Goal: Find specific page/section: Find specific page/section

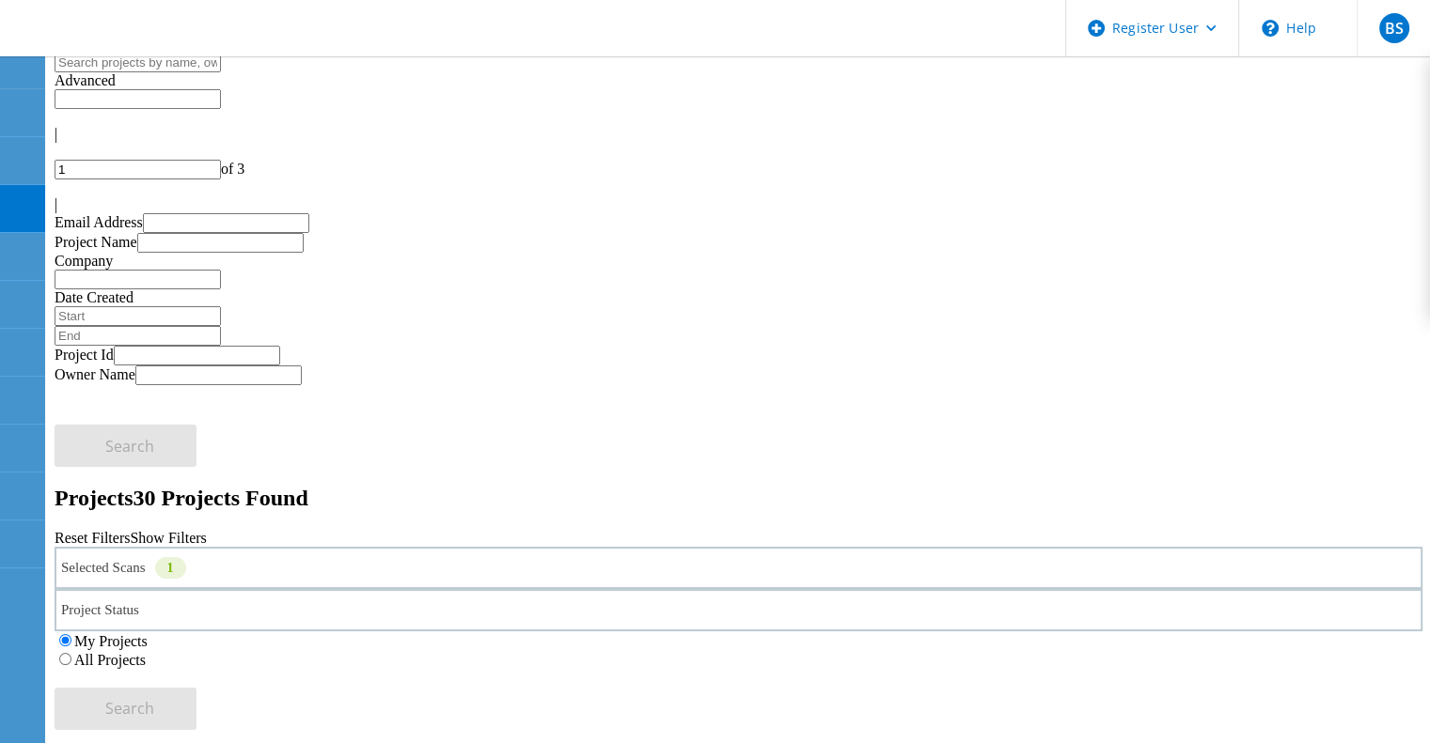
click at [388, 547] on div "Selected Scans 1" at bounding box center [739, 568] width 1368 height 42
click at [156, 577] on label "NetApp" at bounding box center [141, 585] width 48 height 16
click at [115, 578] on input "NetApp" at bounding box center [108, 584] width 12 height 12
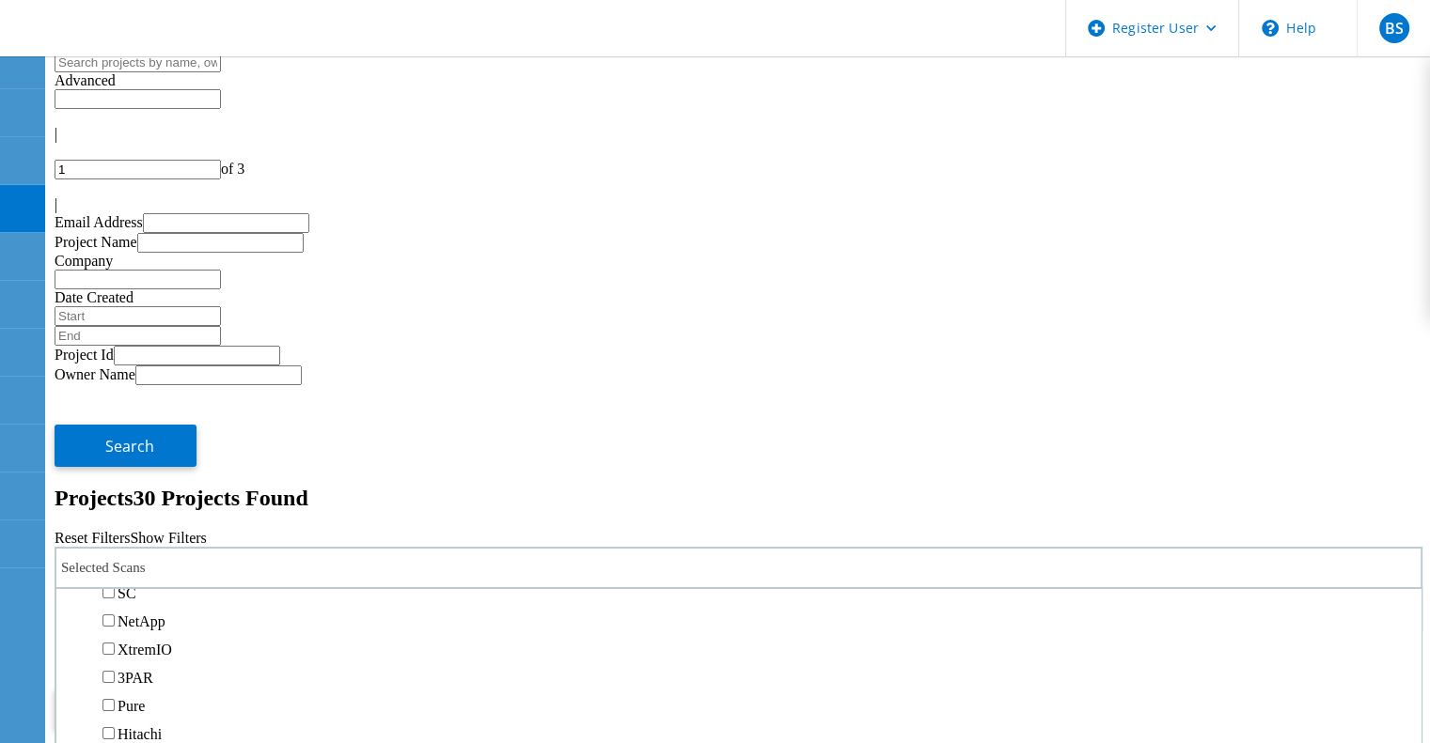
scroll to position [562, 0]
click at [186, 556] on label "Isilon/PowerScale" at bounding box center [171, 564] width 109 height 16
click at [115, 557] on input "Isilon/PowerScale" at bounding box center [108, 563] width 12 height 12
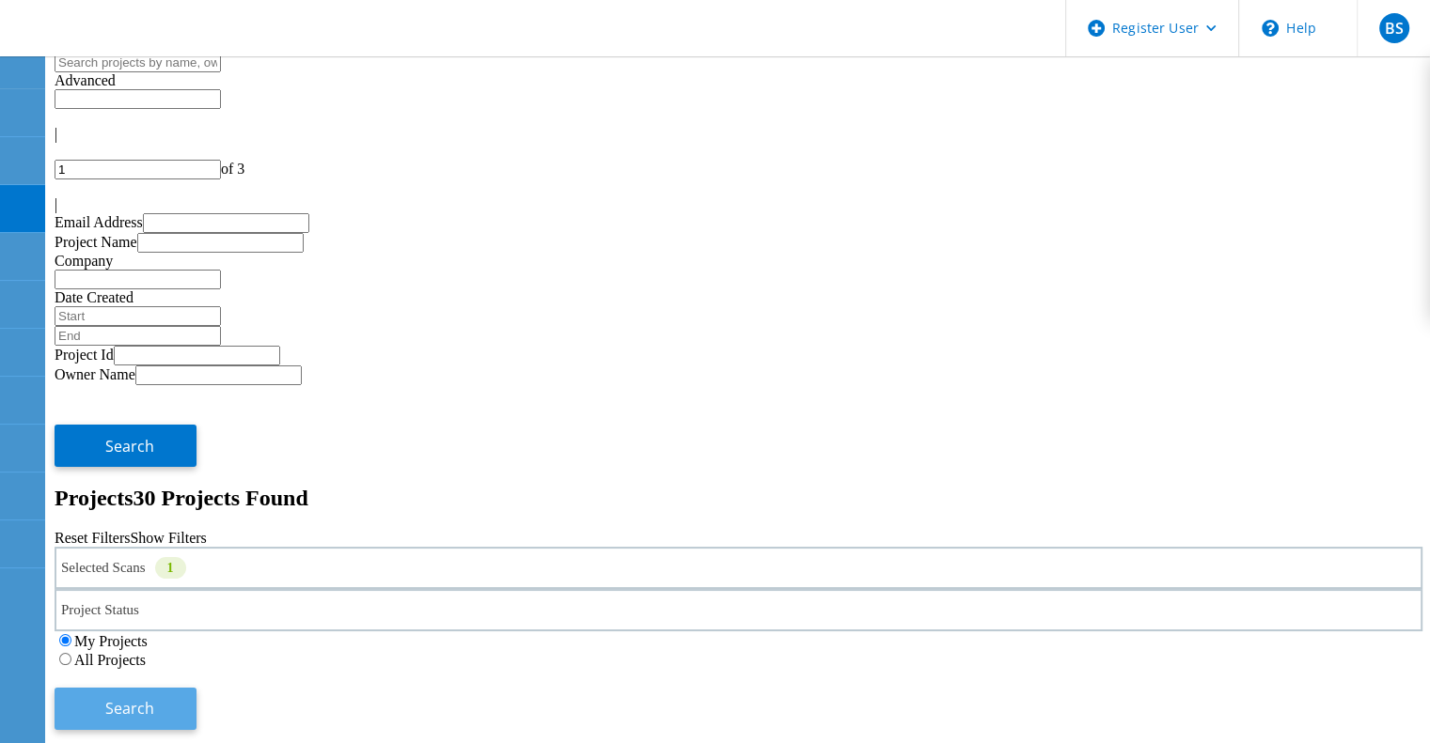
click at [154, 698] on span "Search" at bounding box center [129, 708] width 49 height 21
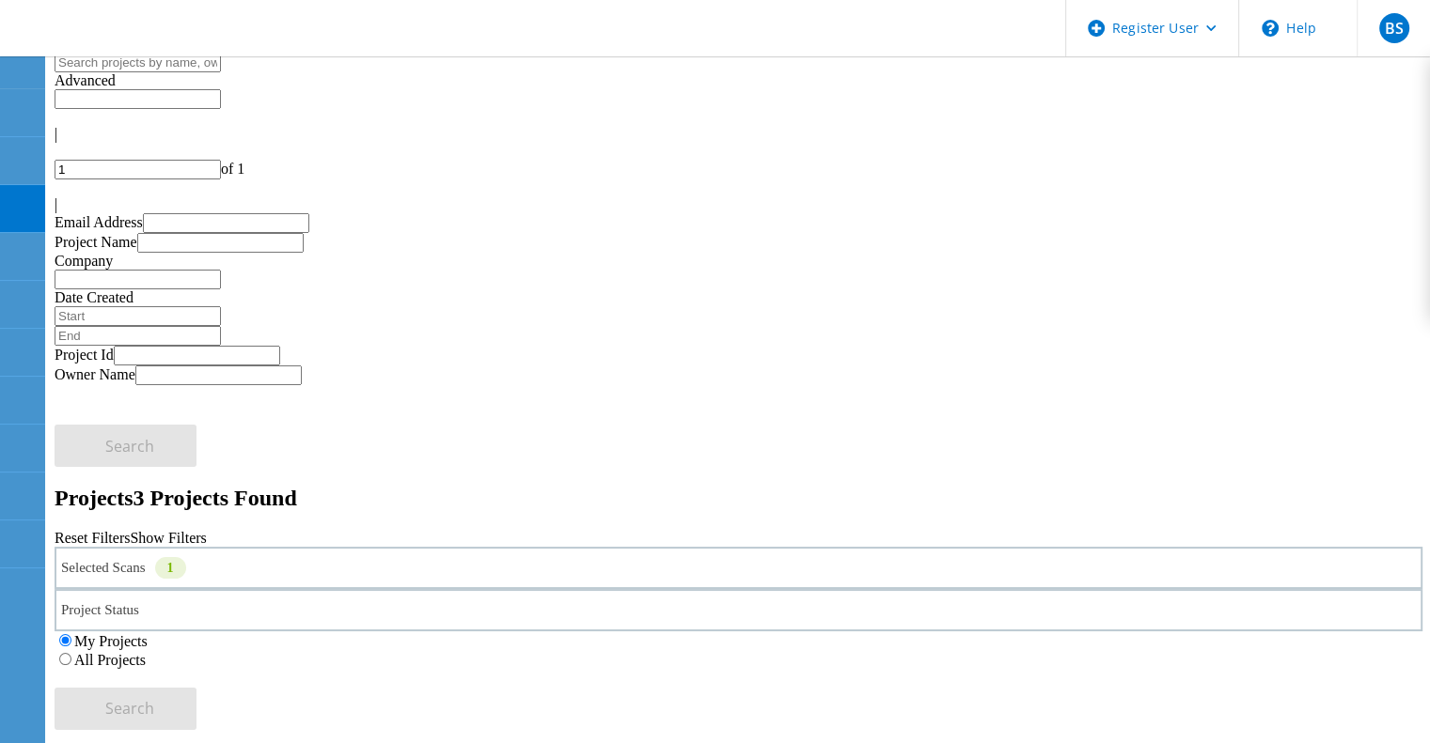
click at [146, 652] on label "All Projects" at bounding box center [109, 660] width 71 height 16
click at [71, 653] on input "All Projects" at bounding box center [65, 659] width 12 height 12
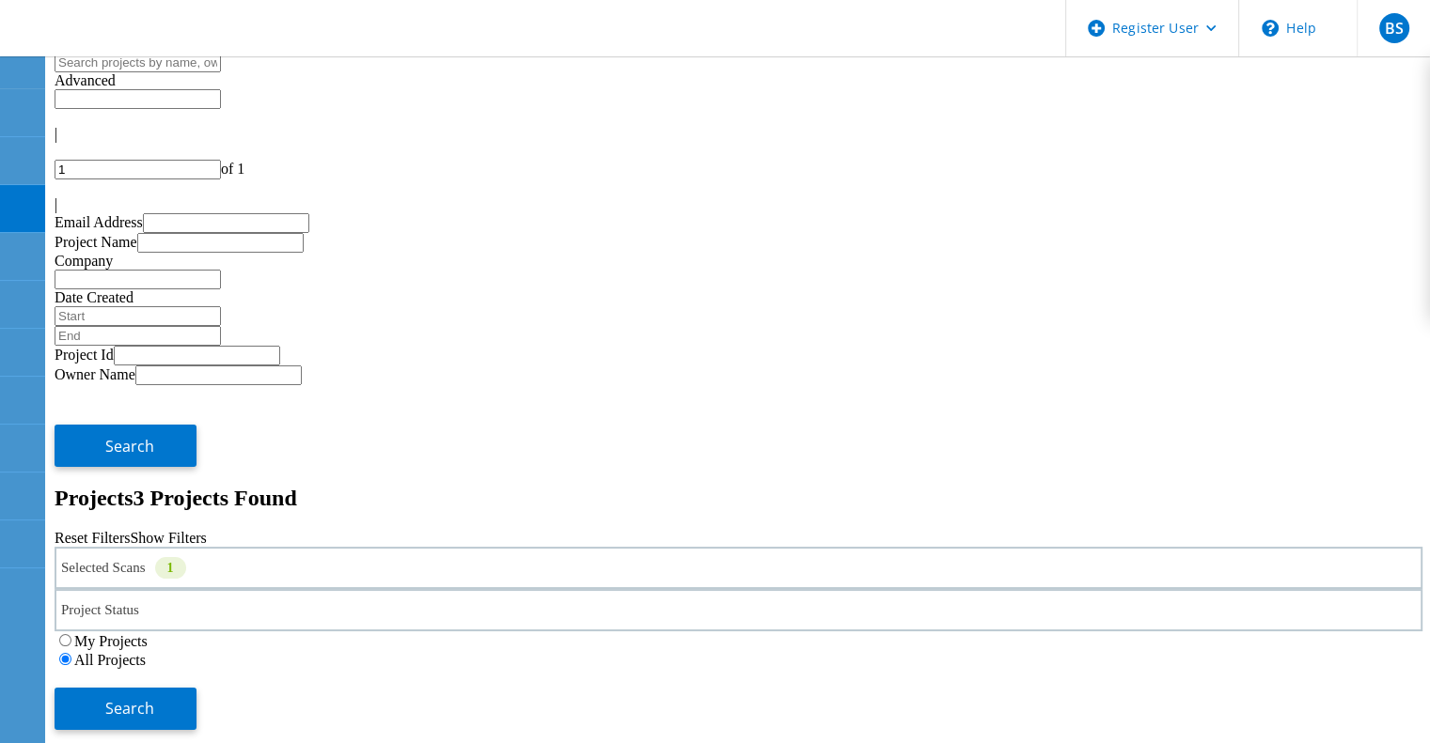
click at [1173, 632] on div "My Projects All Projects" at bounding box center [739, 651] width 1368 height 38
click at [154, 698] on span "Search" at bounding box center [129, 708] width 49 height 21
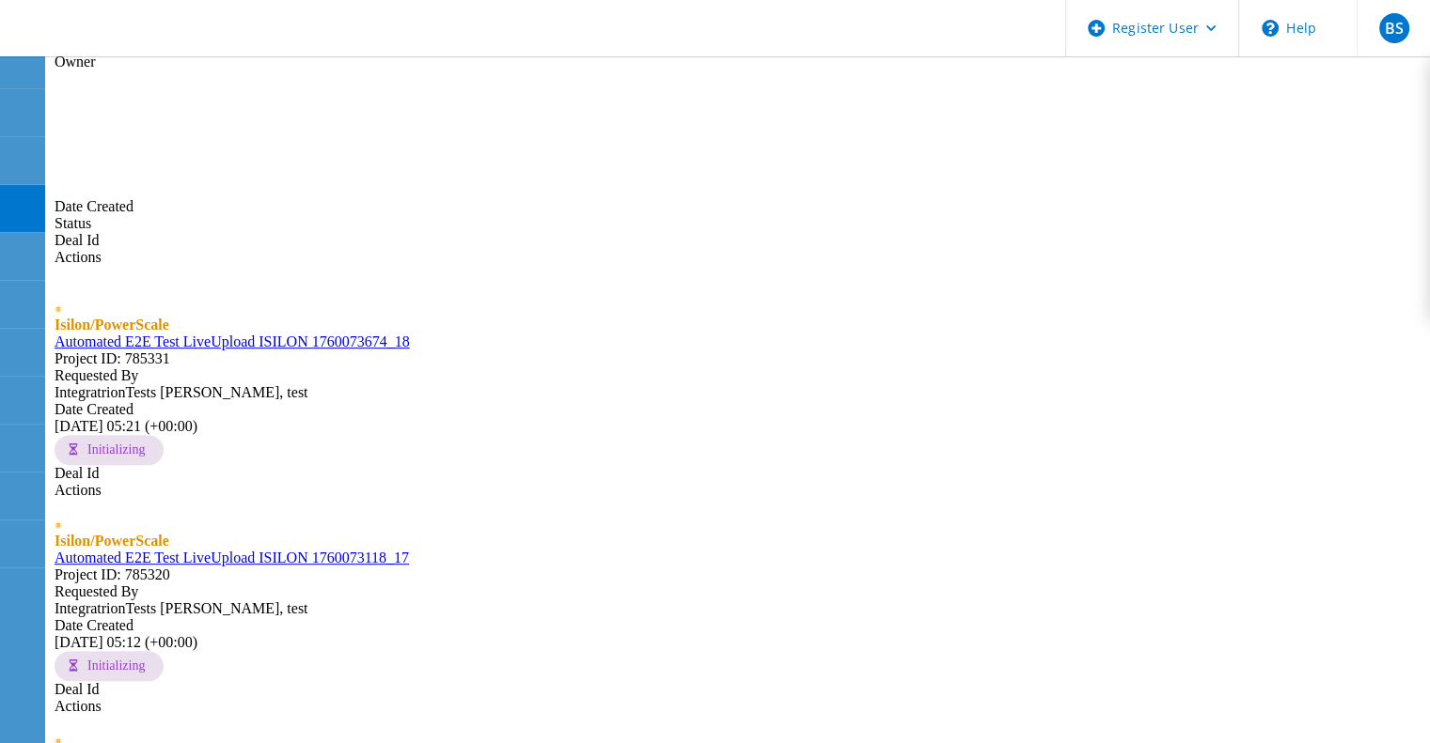
scroll to position [748, 0]
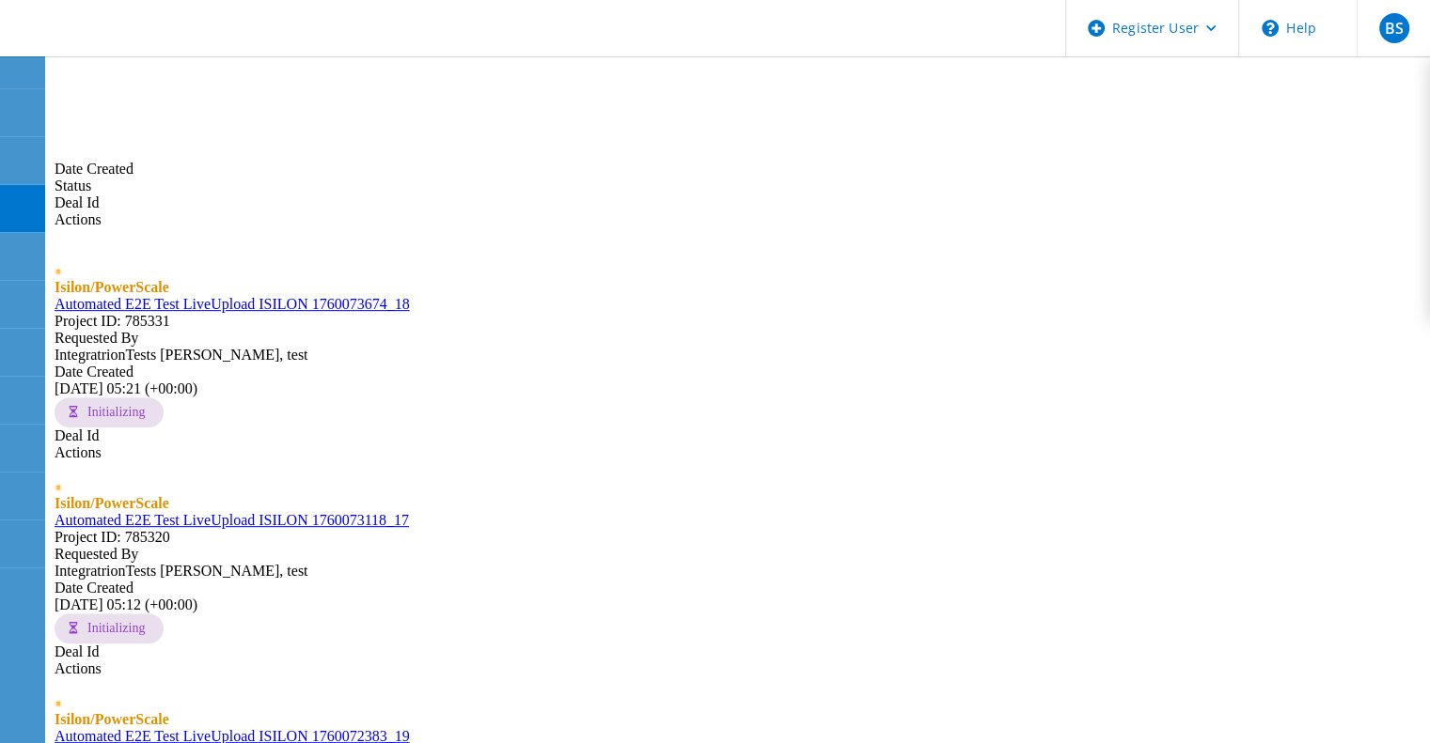
type input "2"
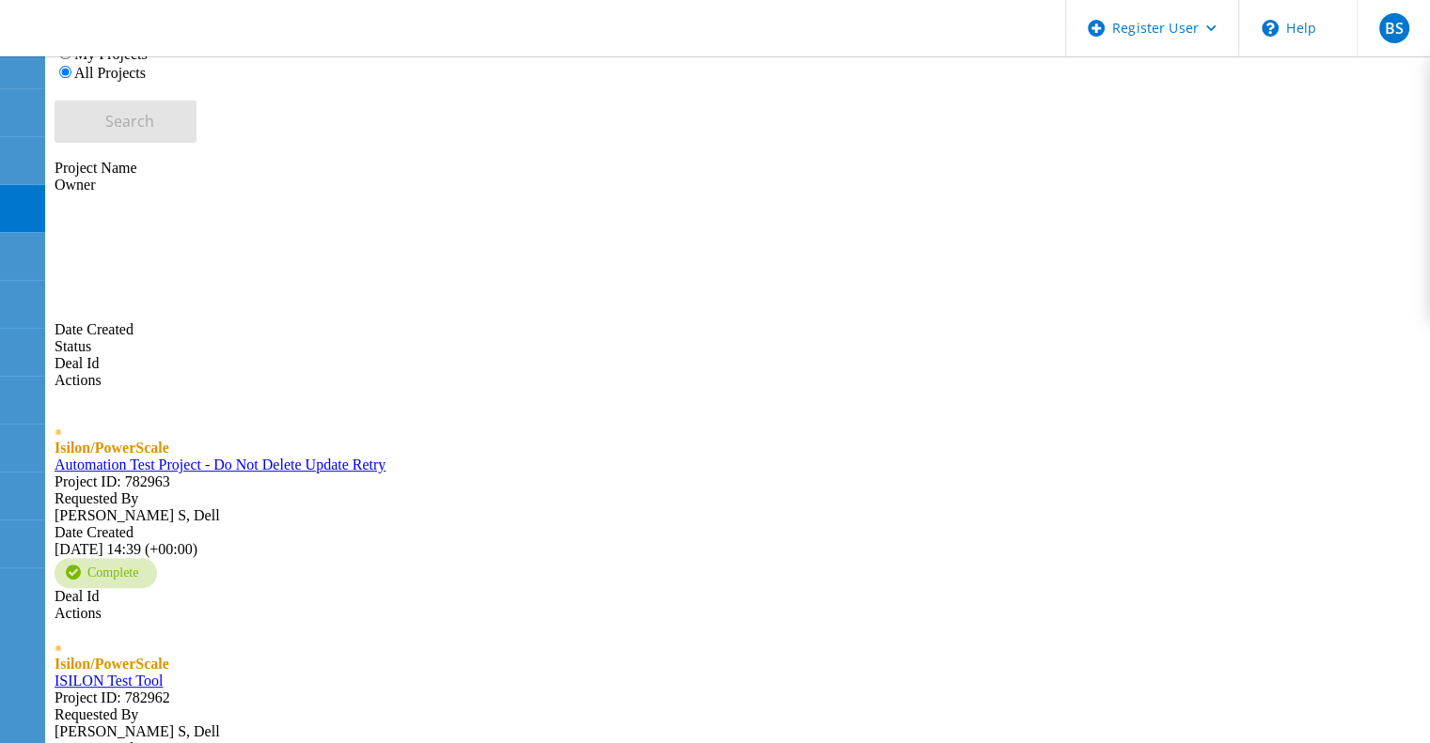
scroll to position [722, 0]
